Goal: Task Accomplishment & Management: Manage account settings

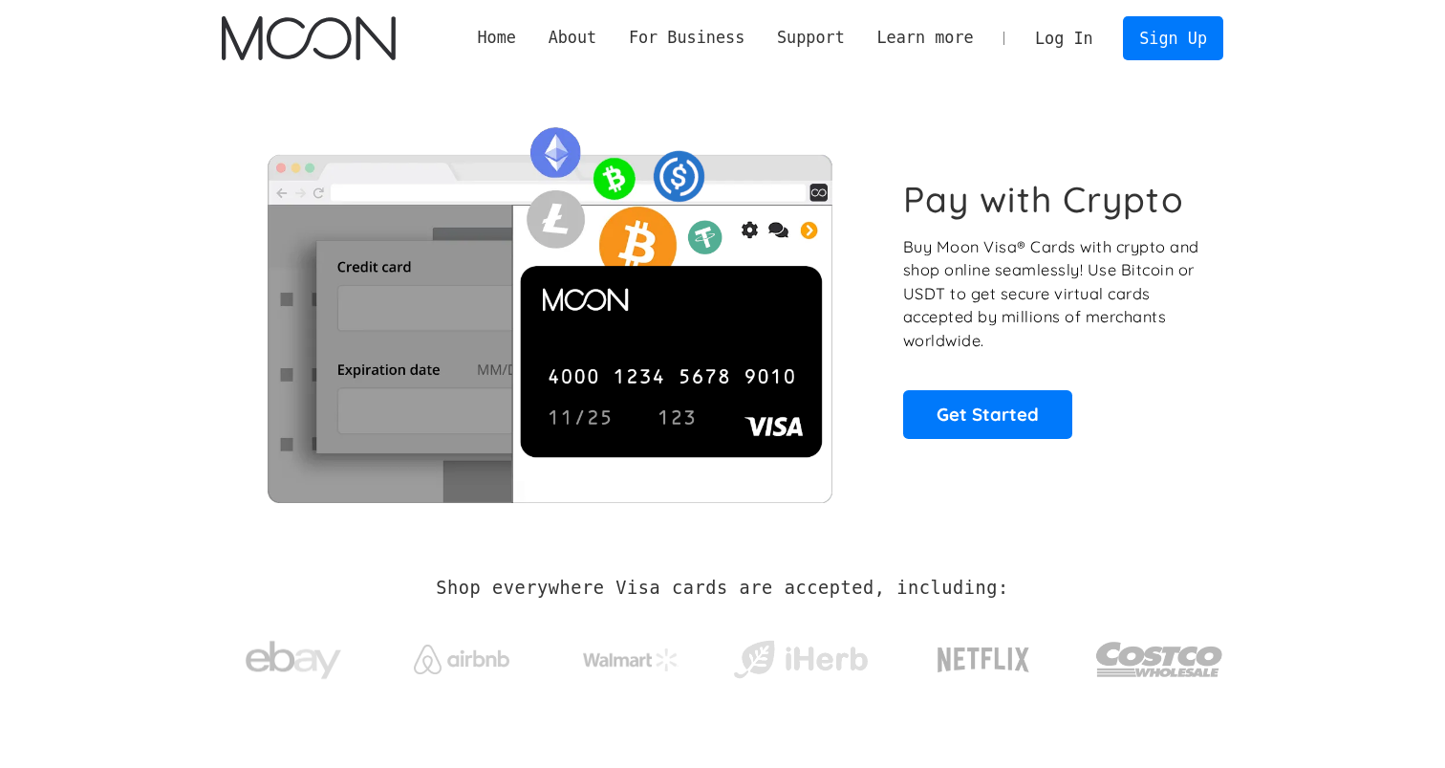
click at [1074, 32] on link "Log In" at bounding box center [1064, 38] width 90 height 42
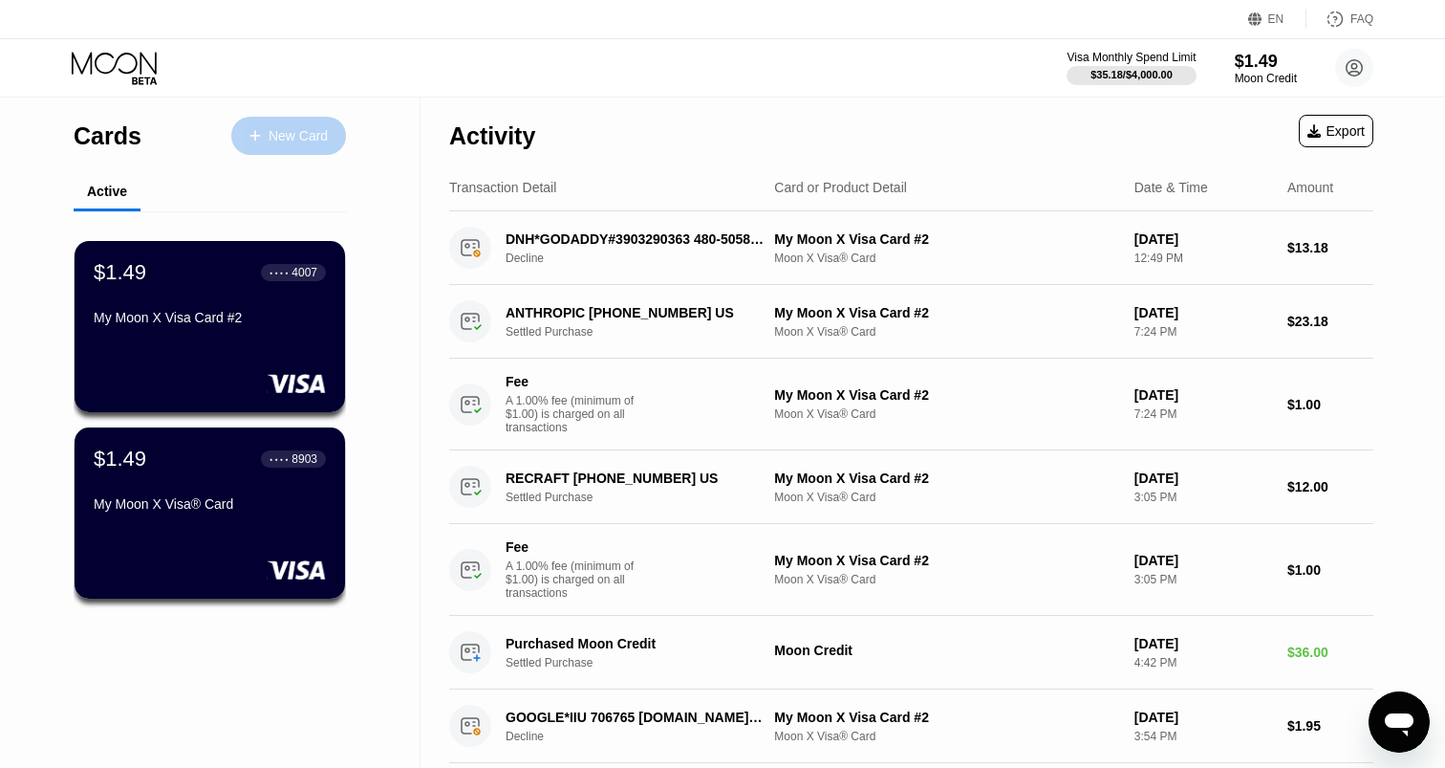
click at [292, 136] on div "New Card" at bounding box center [298, 136] width 59 height 16
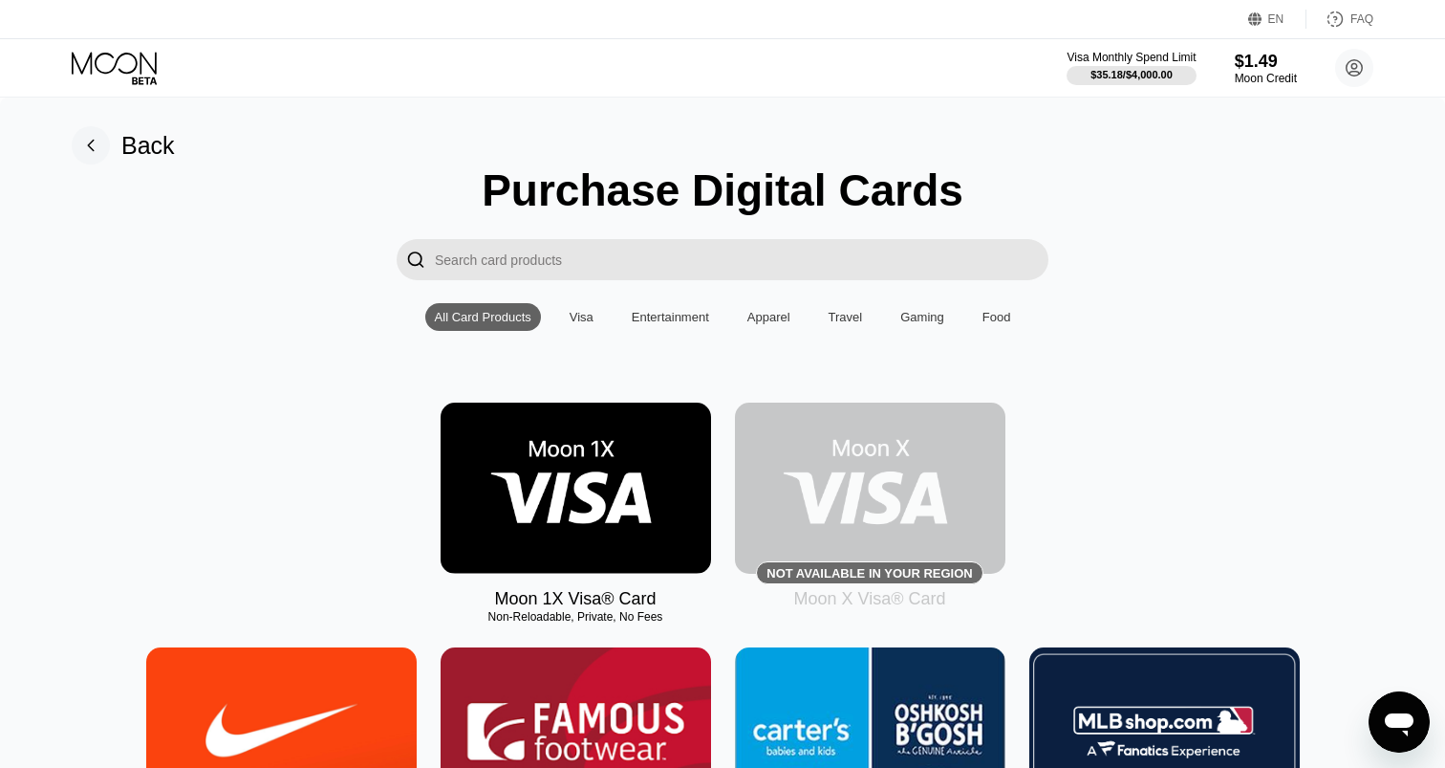
click at [529, 255] on input "Search card products" at bounding box center [742, 259] width 614 height 41
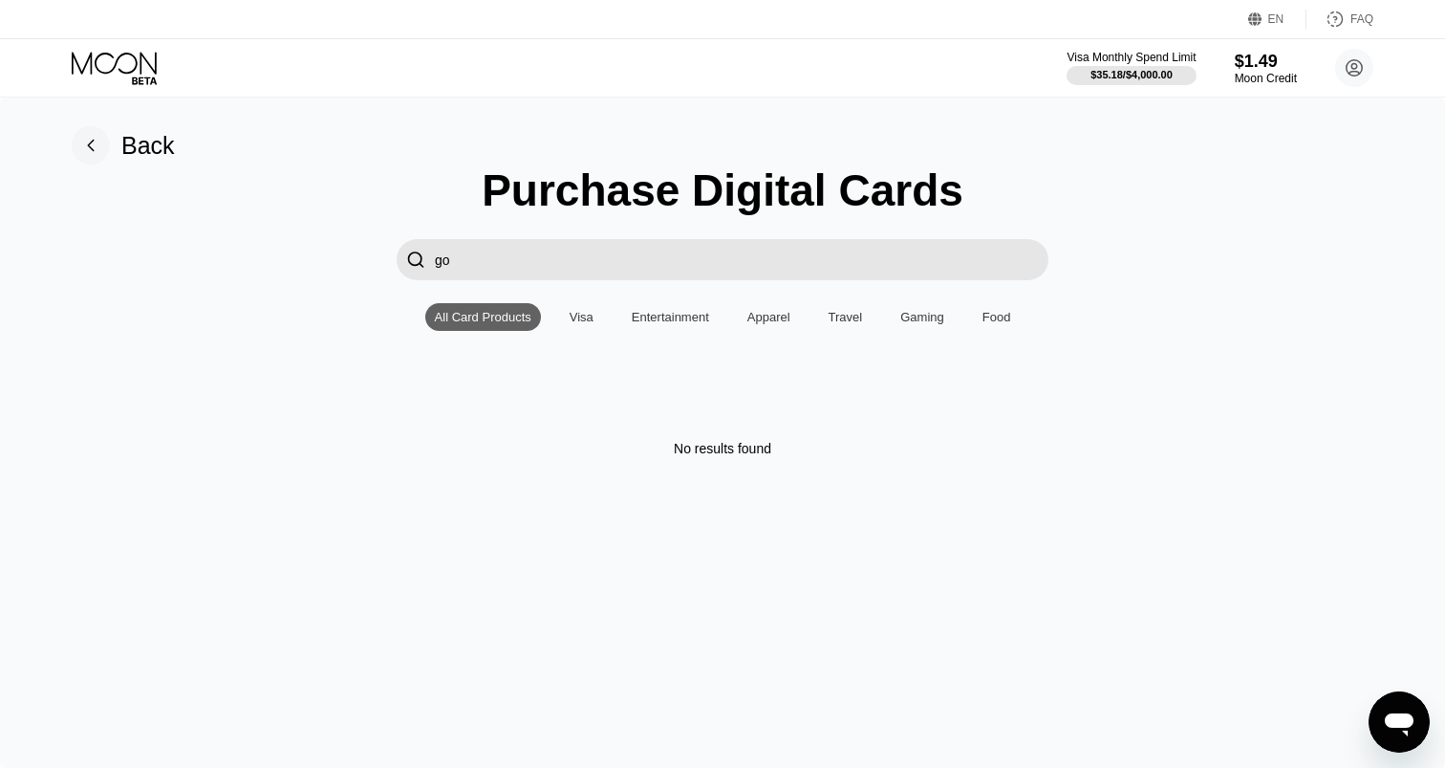
type input "g"
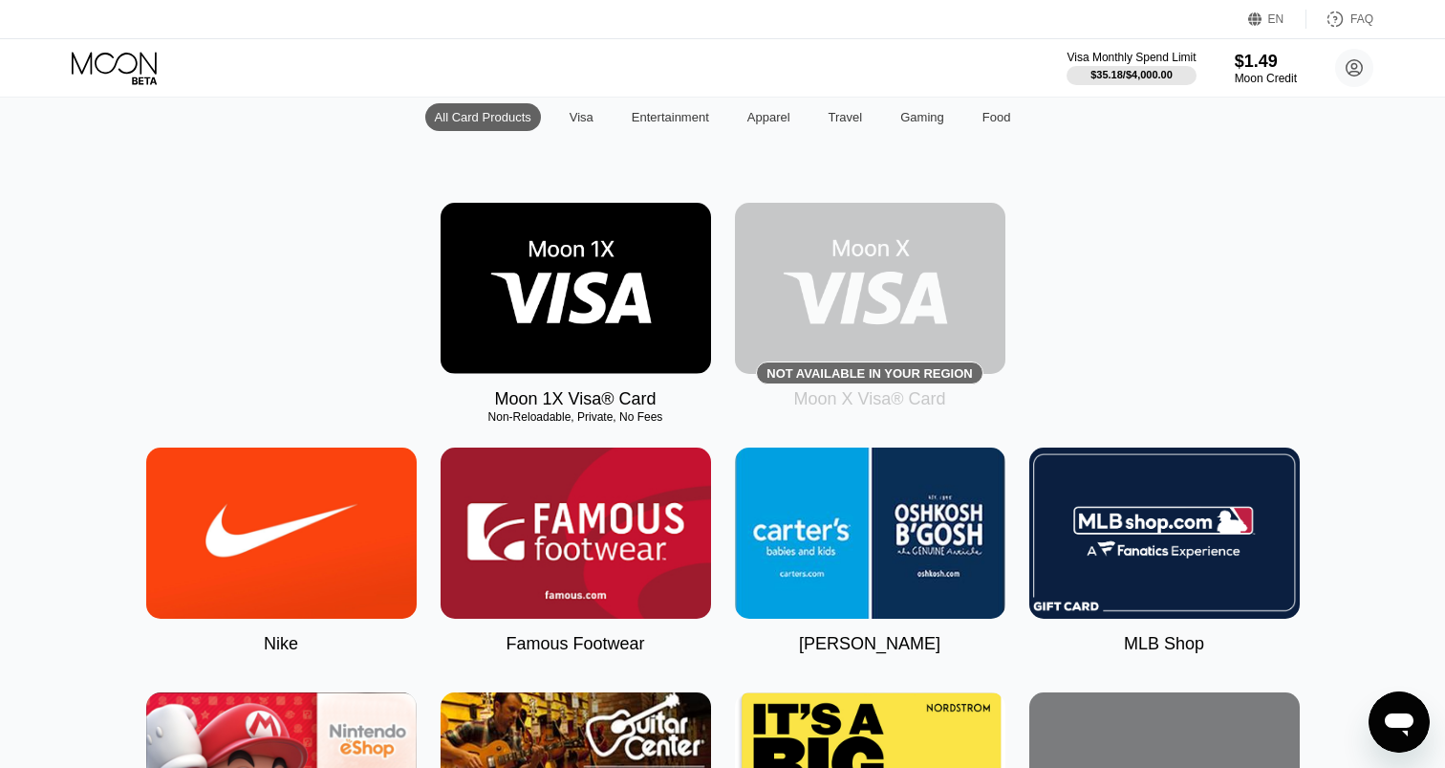
scroll to position [203, 0]
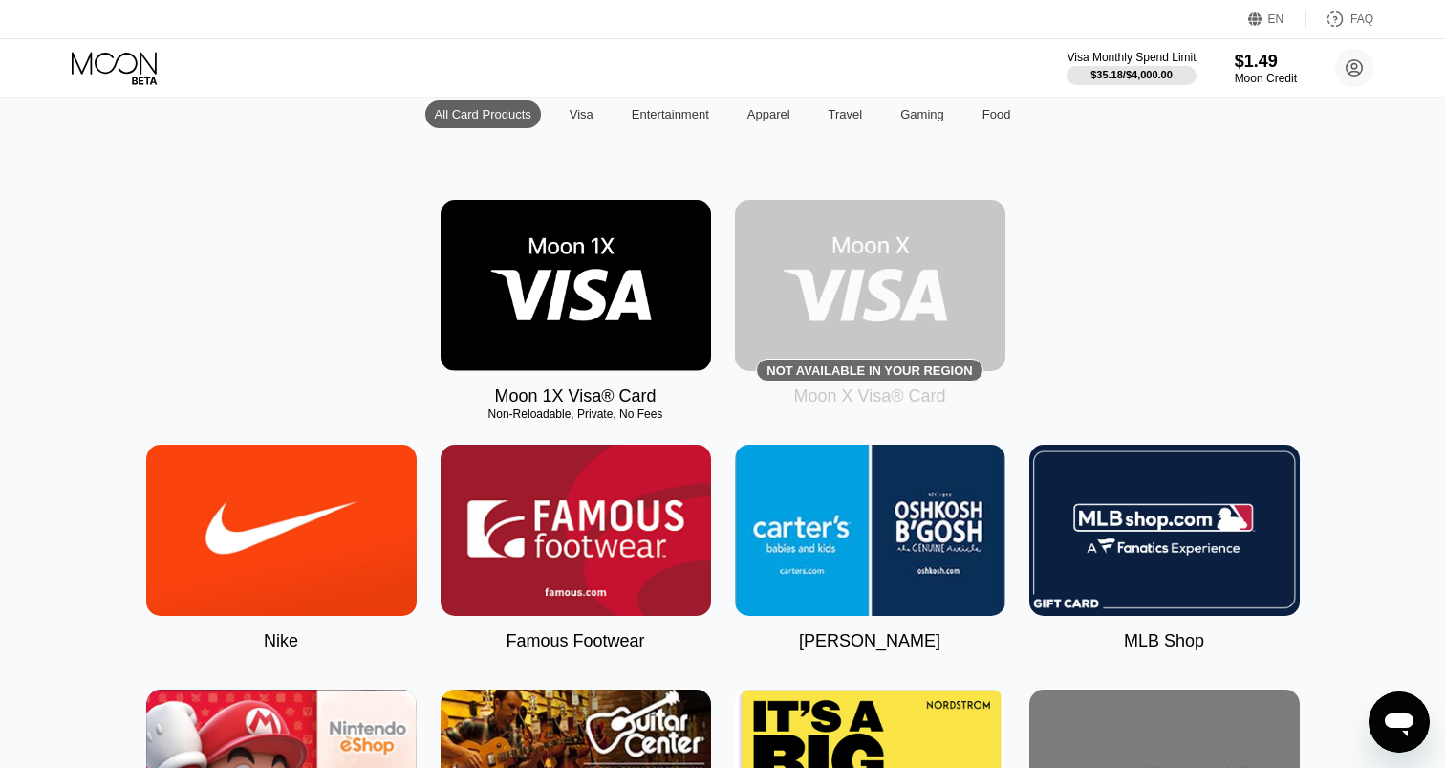
click at [868, 254] on img at bounding box center [870, 285] width 271 height 171
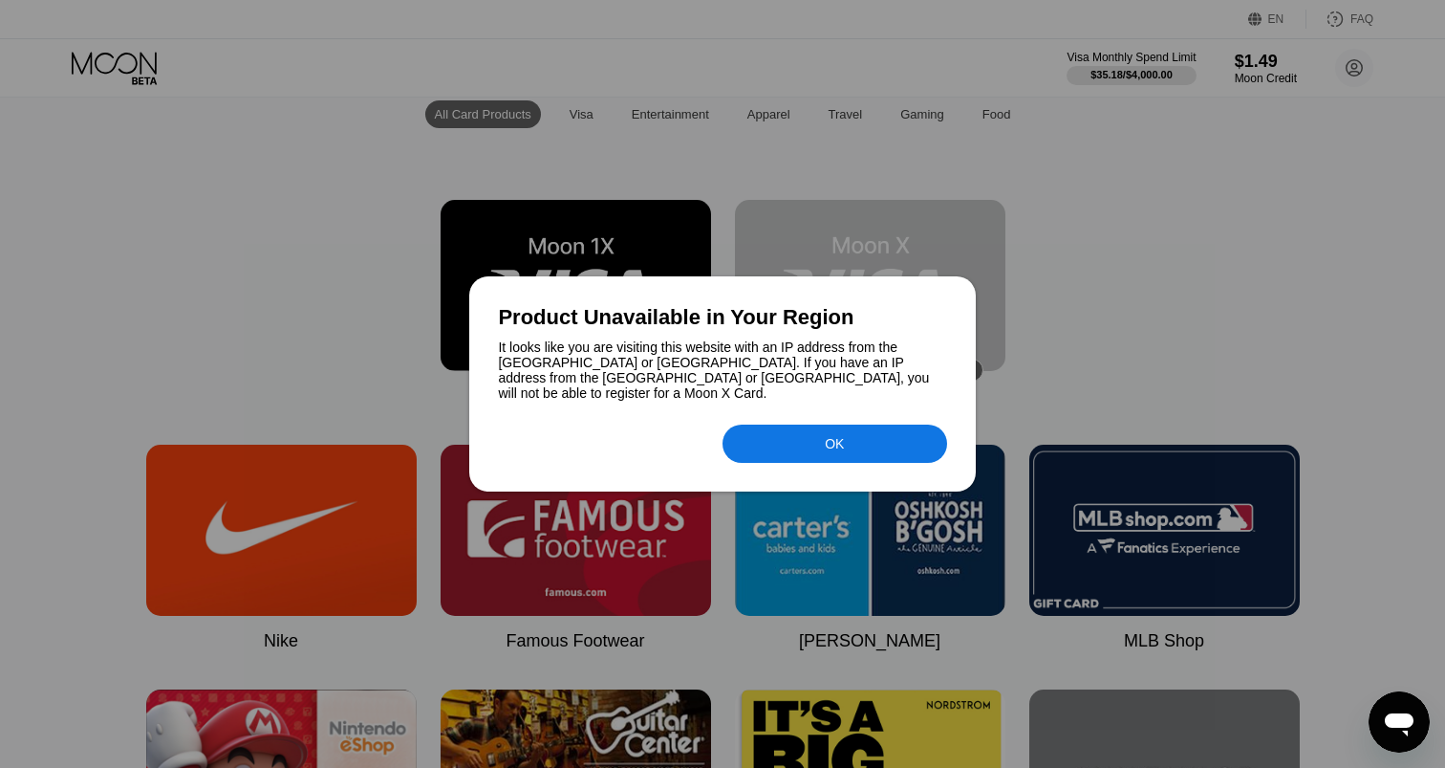
click at [785, 439] on div "OK" at bounding box center [835, 443] width 225 height 38
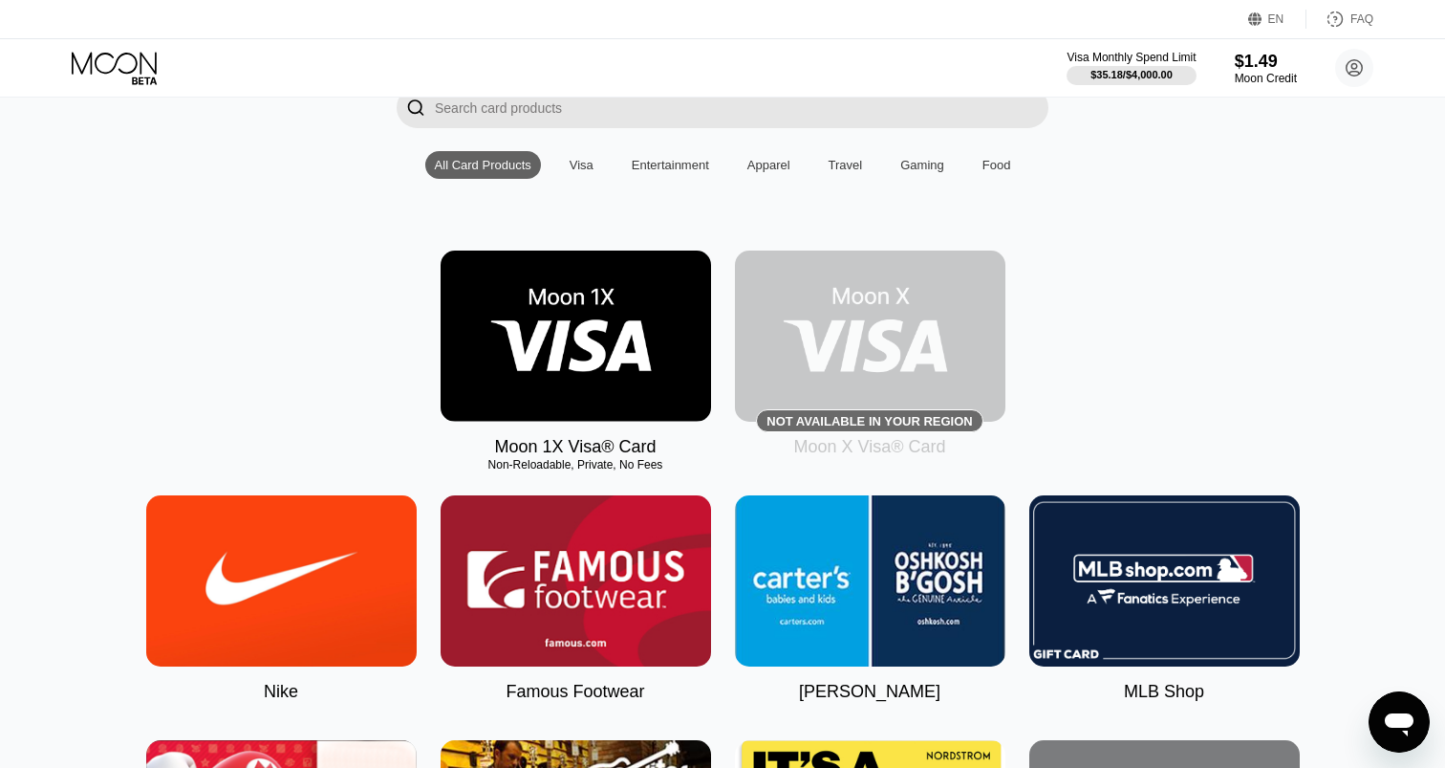
scroll to position [0, 0]
